Goal: Task Accomplishment & Management: Complete application form

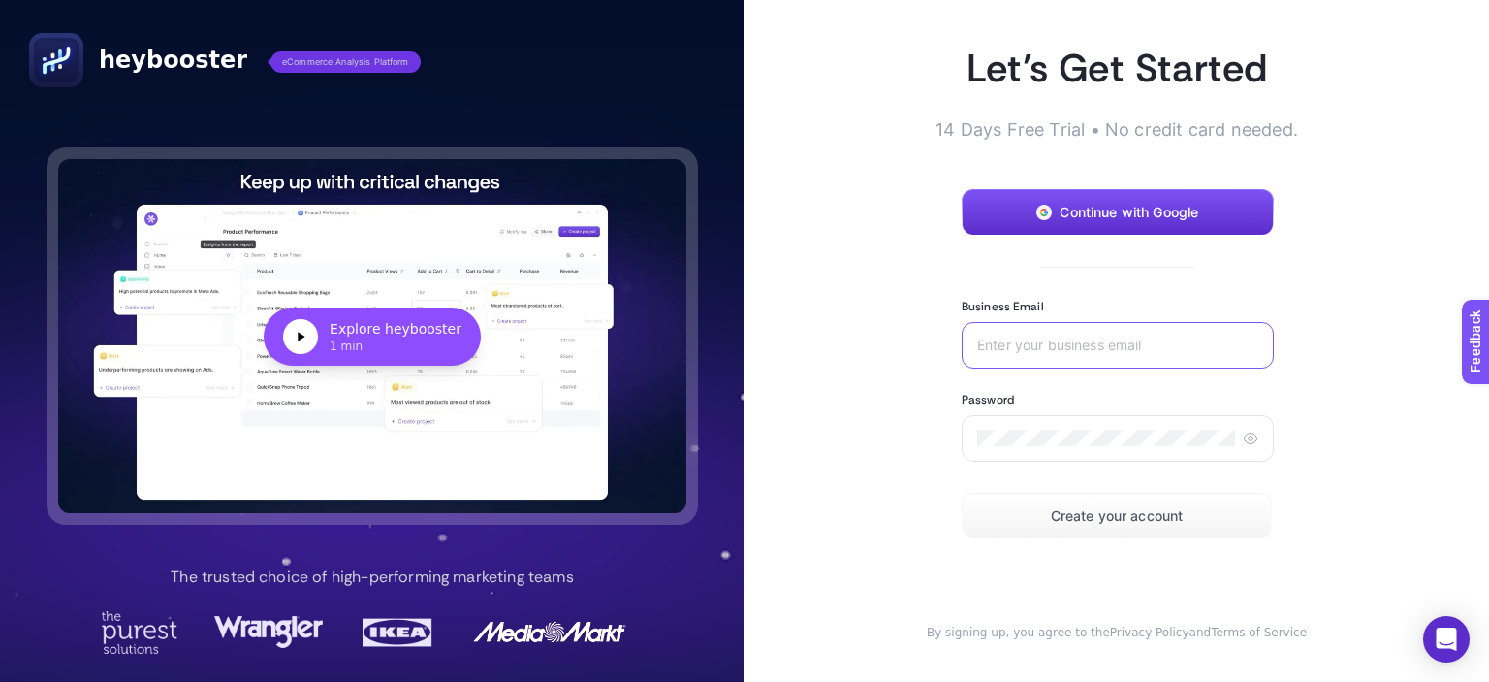
click at [1074, 346] on input "Business Email" at bounding box center [1117, 345] width 281 height 16
type input "[EMAIL_ADDRESS][DOMAIN_NAME]"
click at [1103, 453] on div at bounding box center [1118, 438] width 312 height 47
click at [1095, 445] on div at bounding box center [1118, 438] width 312 height 47
click at [1148, 503] on button "Create your account" at bounding box center [1117, 516] width 310 height 47
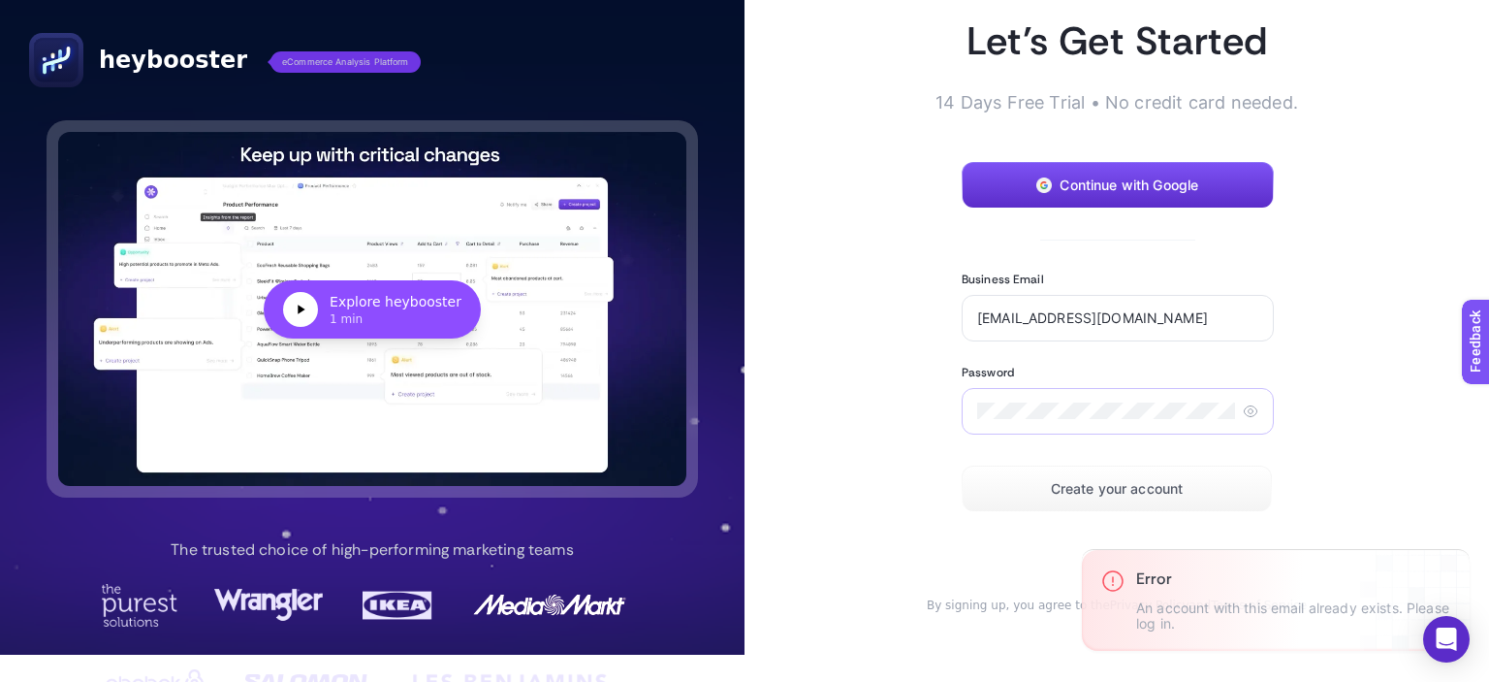
scroll to position [48, 0]
